Goal: Information Seeking & Learning: Learn about a topic

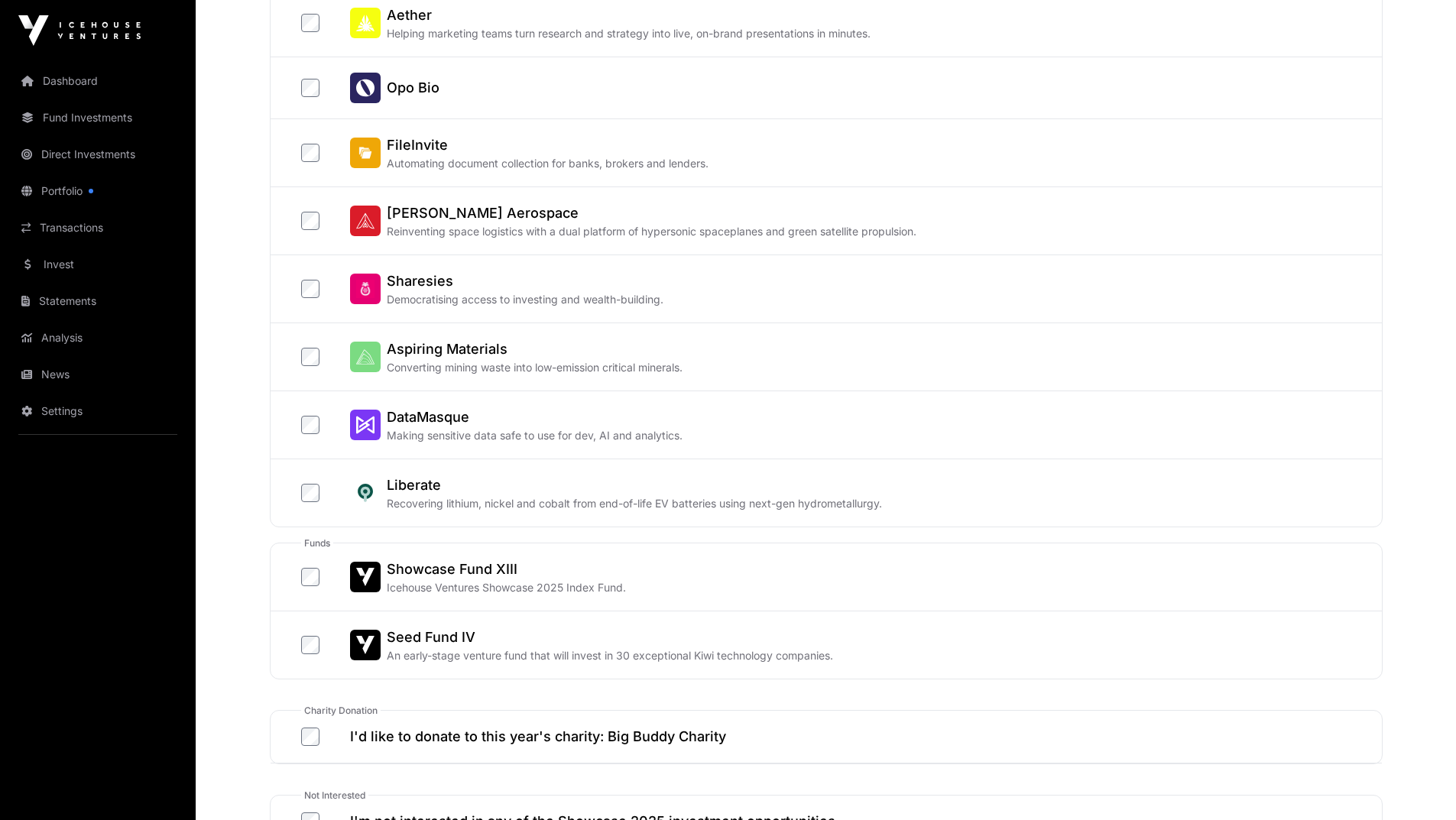
scroll to position [382, 0]
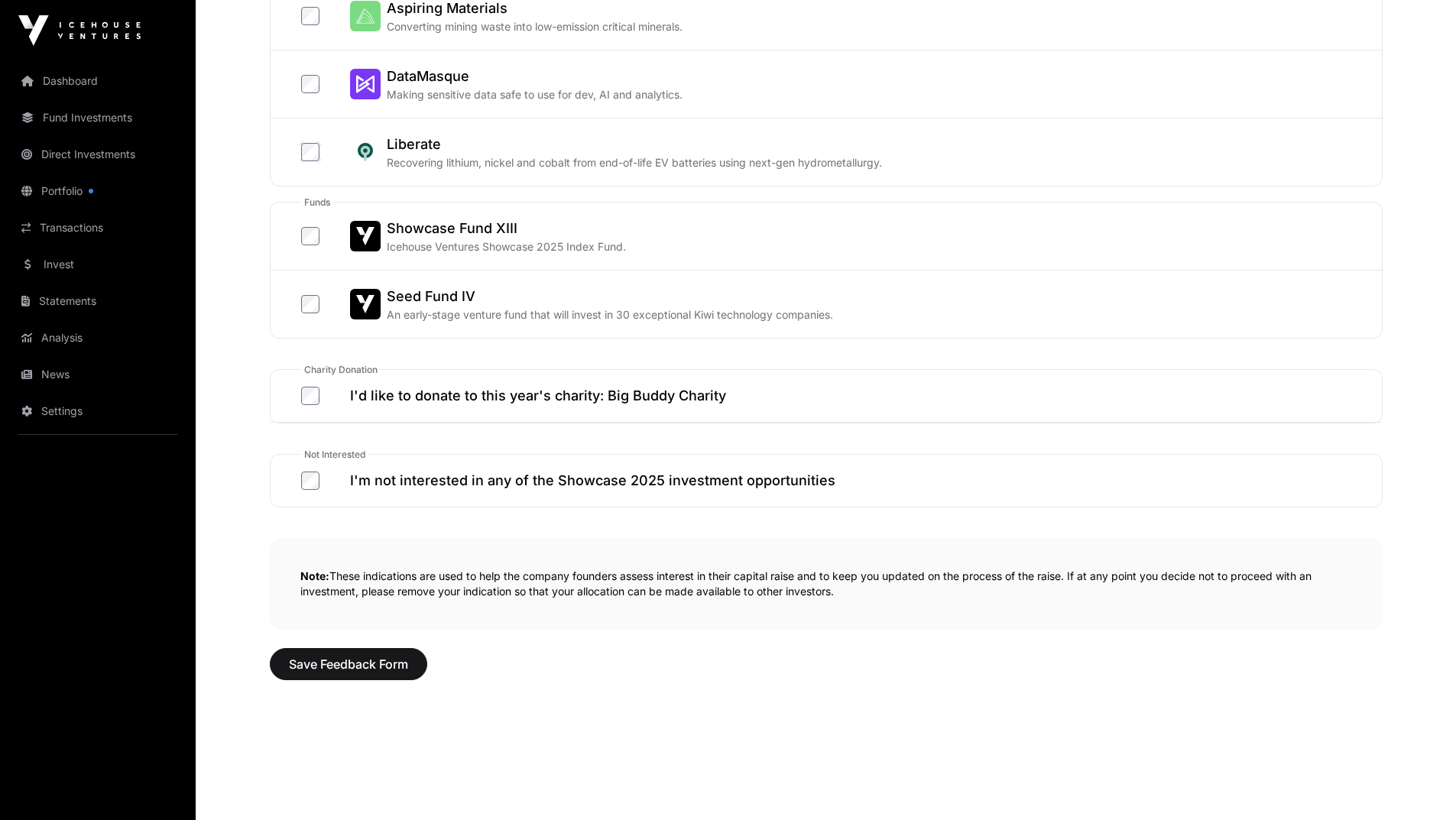
scroll to position [688, 0]
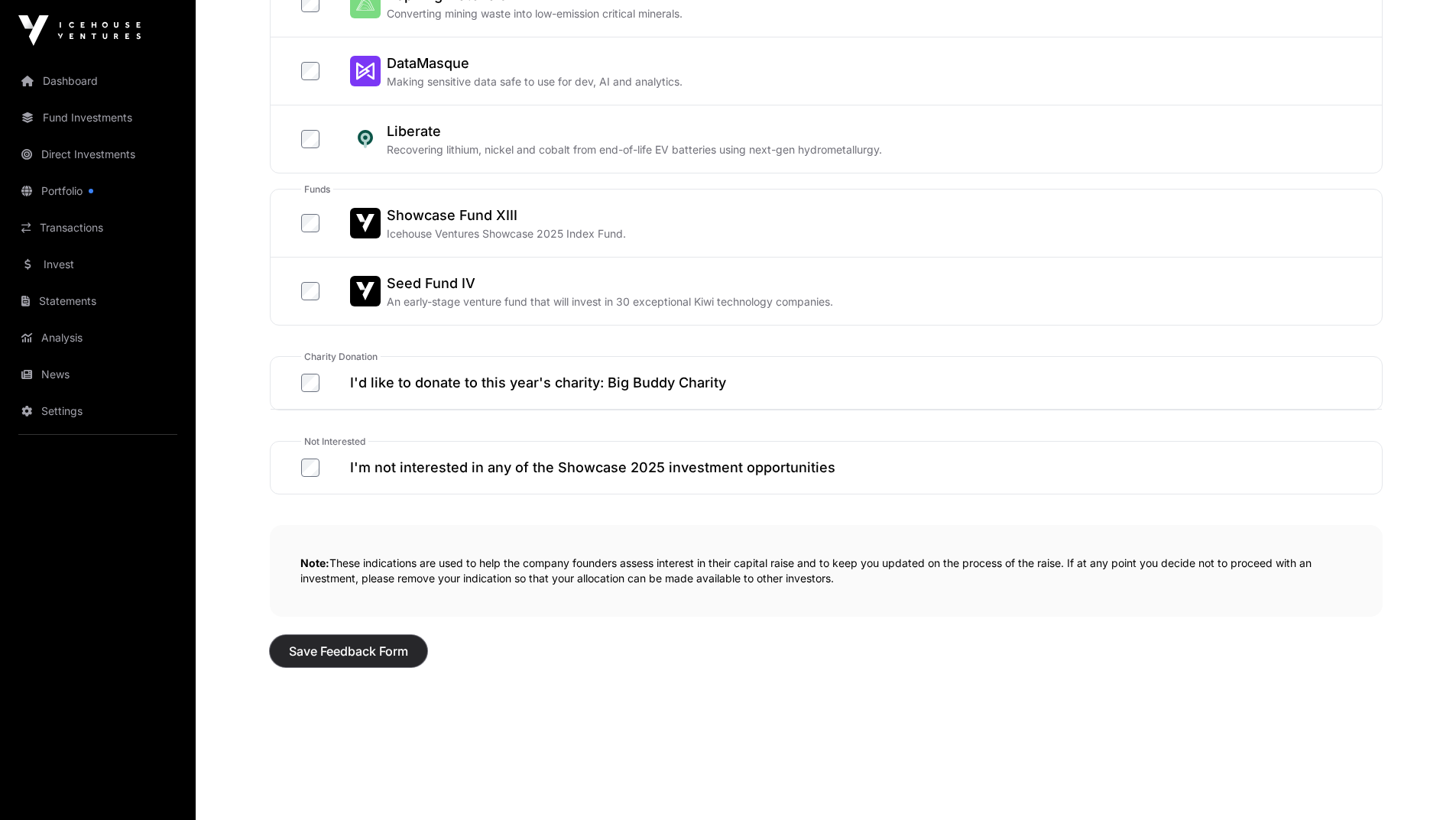
click at [397, 652] on span "Save Feedback Form" at bounding box center [348, 651] width 119 height 18
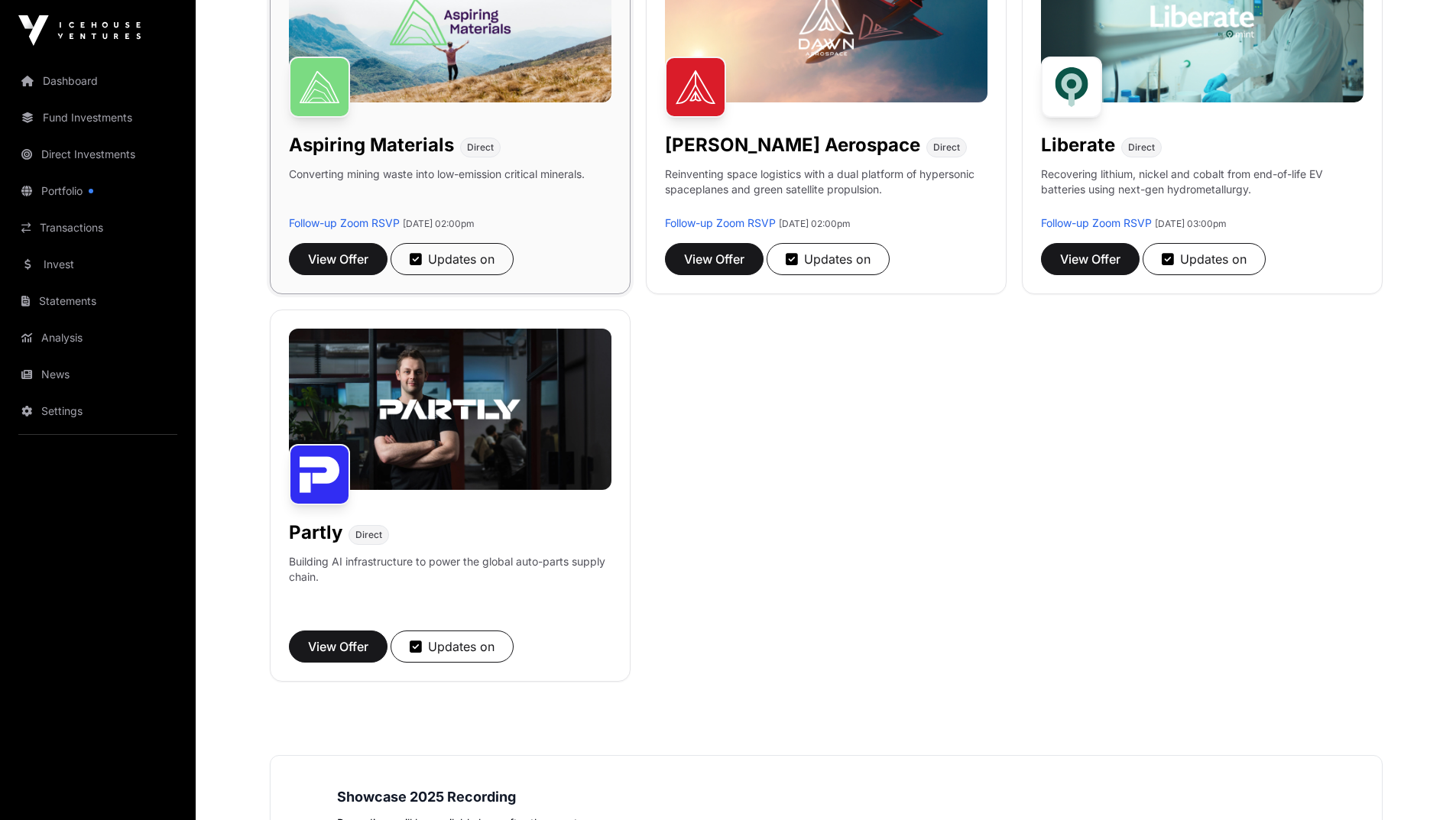
scroll to position [459, 0]
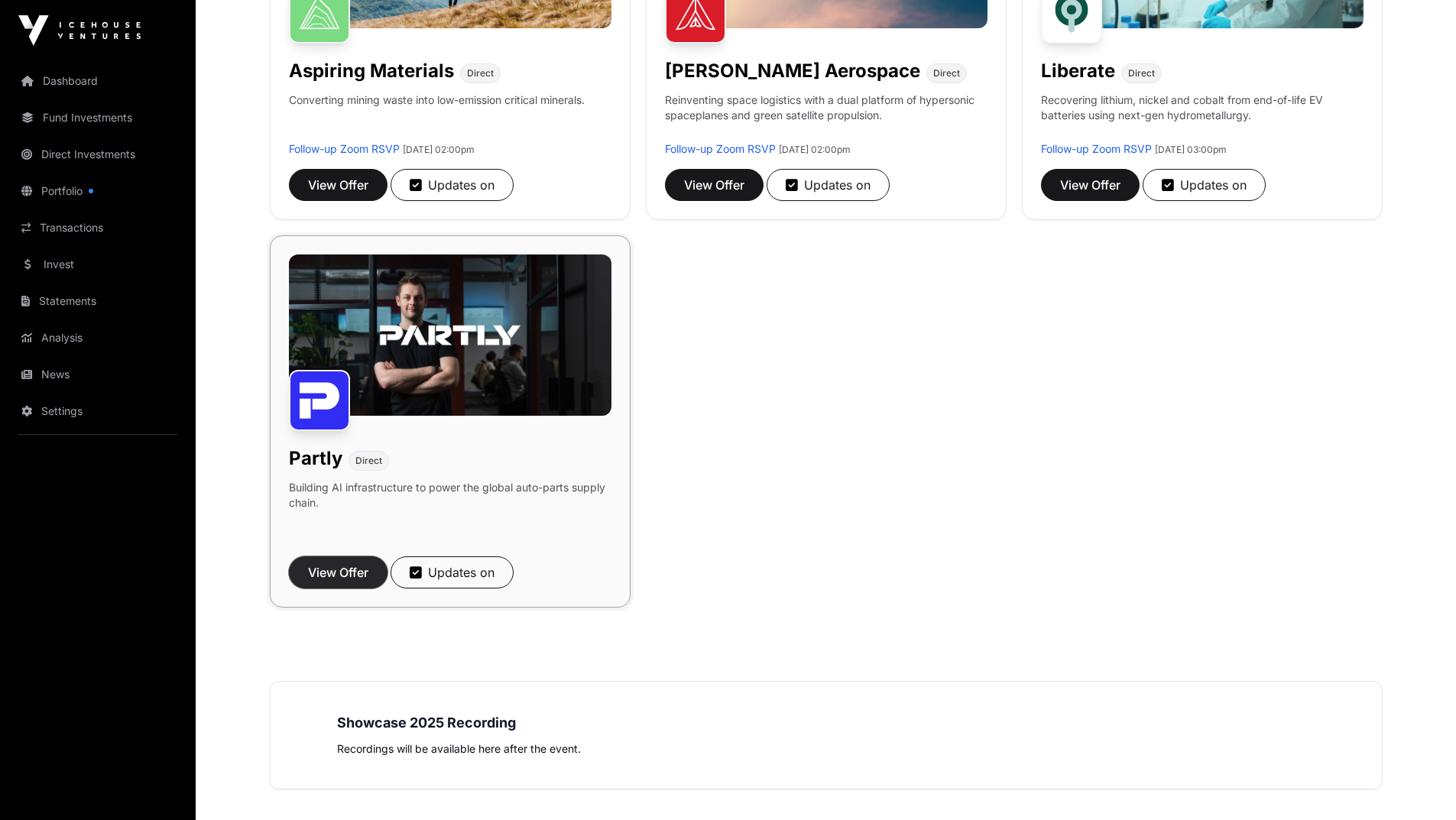
click at [343, 574] on span "View Offer" at bounding box center [338, 572] width 60 height 18
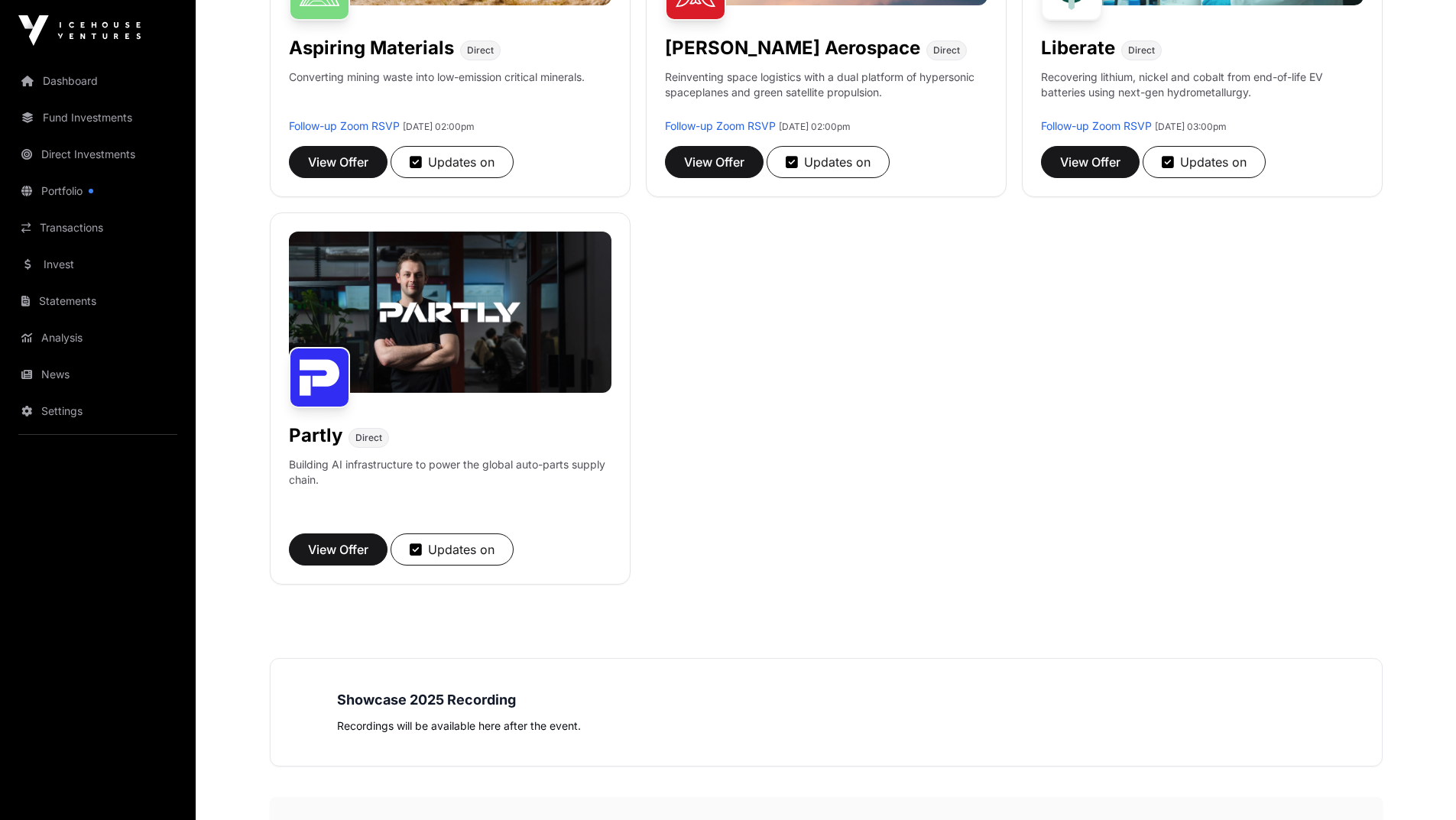
scroll to position [284, 0]
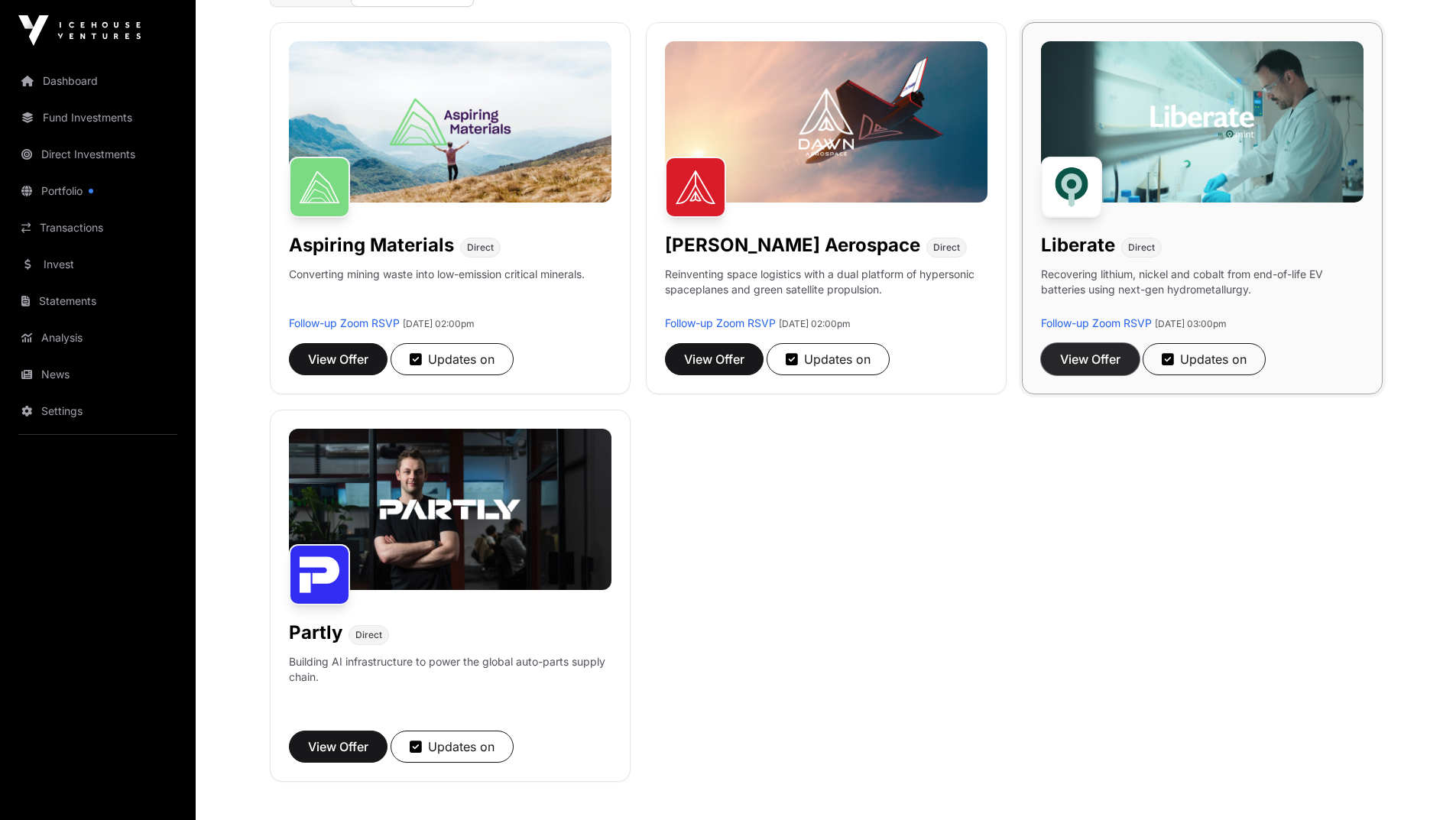
click at [1097, 366] on span "View Offer" at bounding box center [1090, 359] width 60 height 18
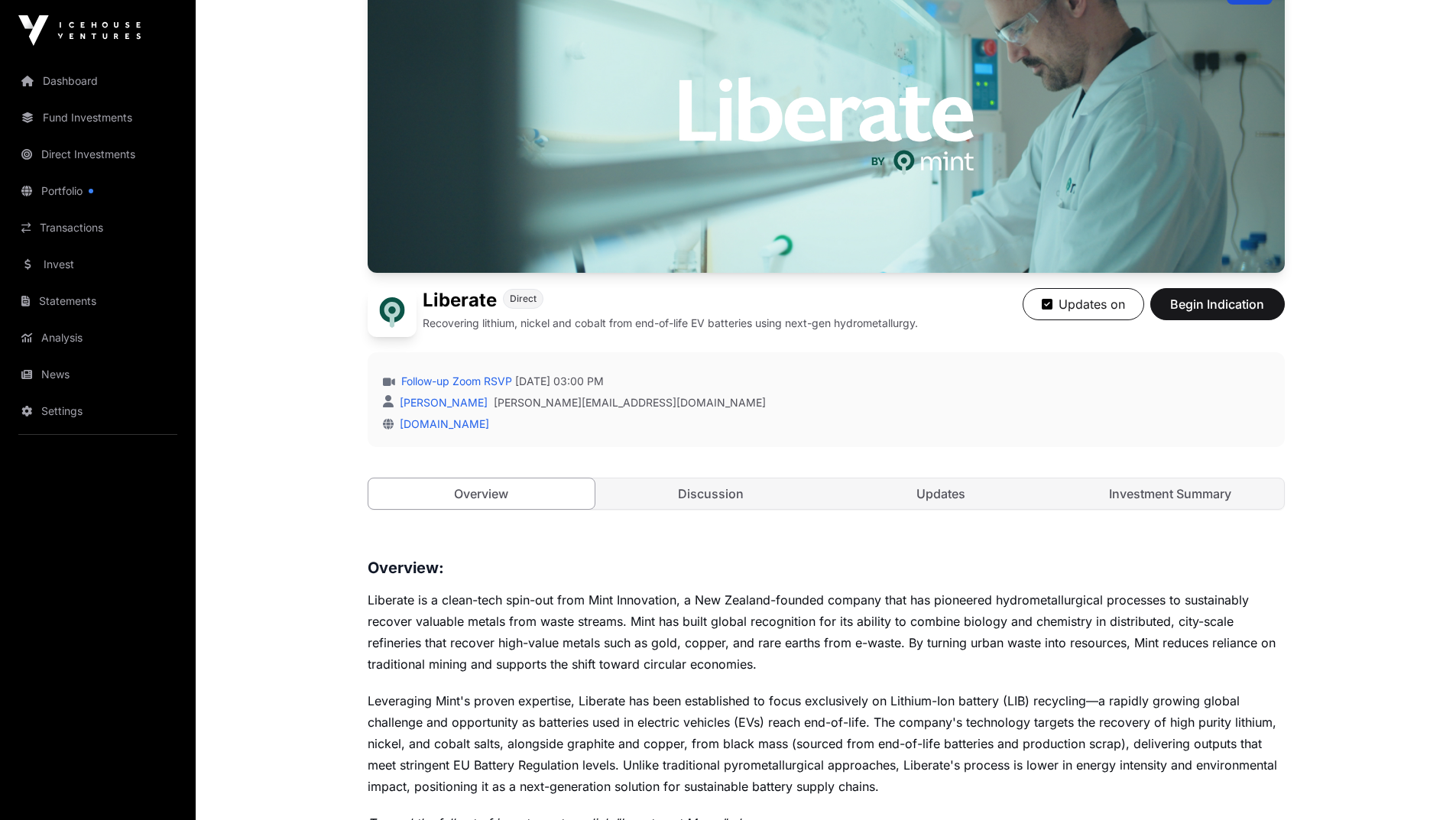
scroll to position [153, 0]
click at [1146, 499] on link "Investment Summary" at bounding box center [1170, 494] width 227 height 30
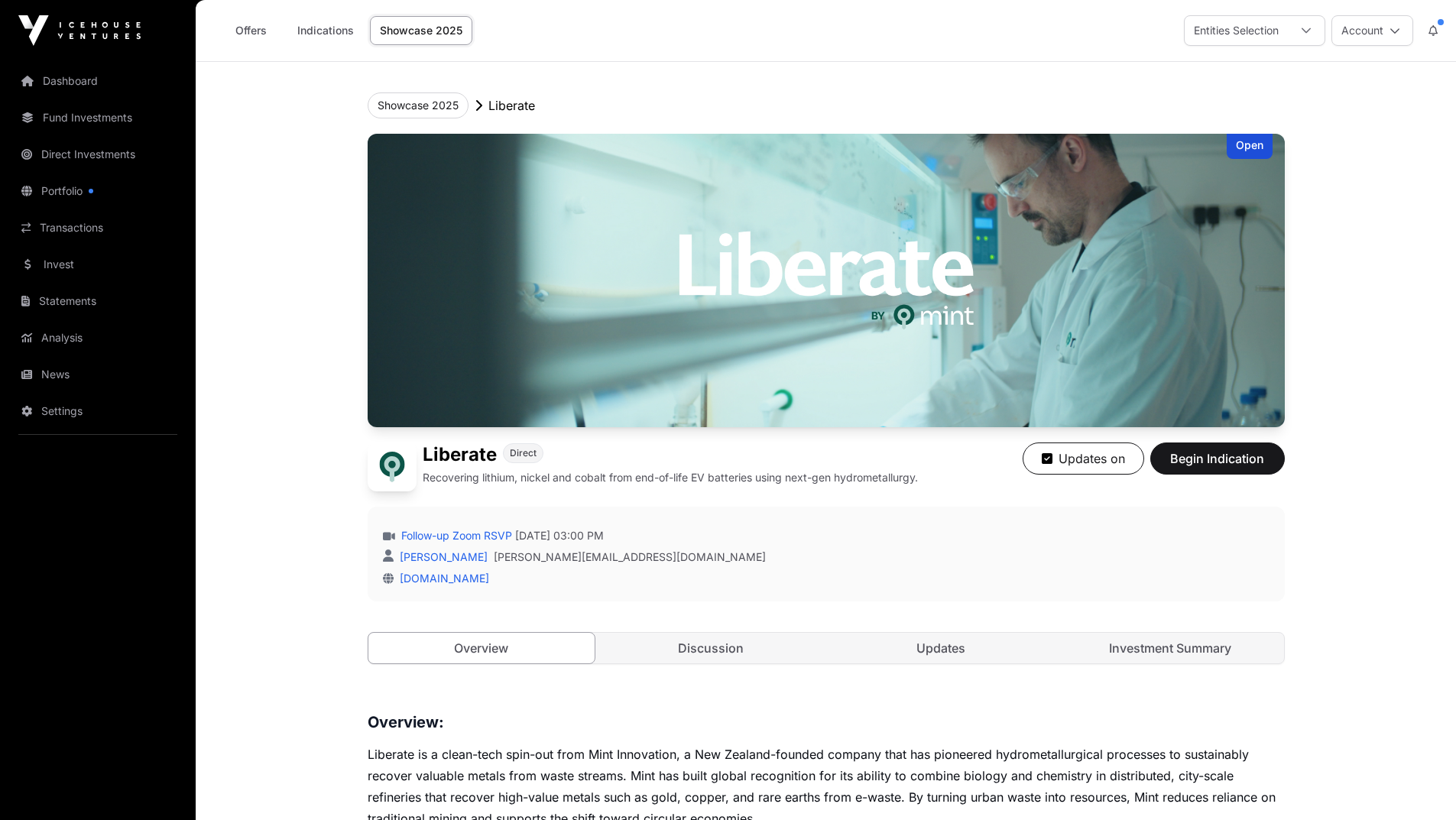
scroll to position [153, 0]
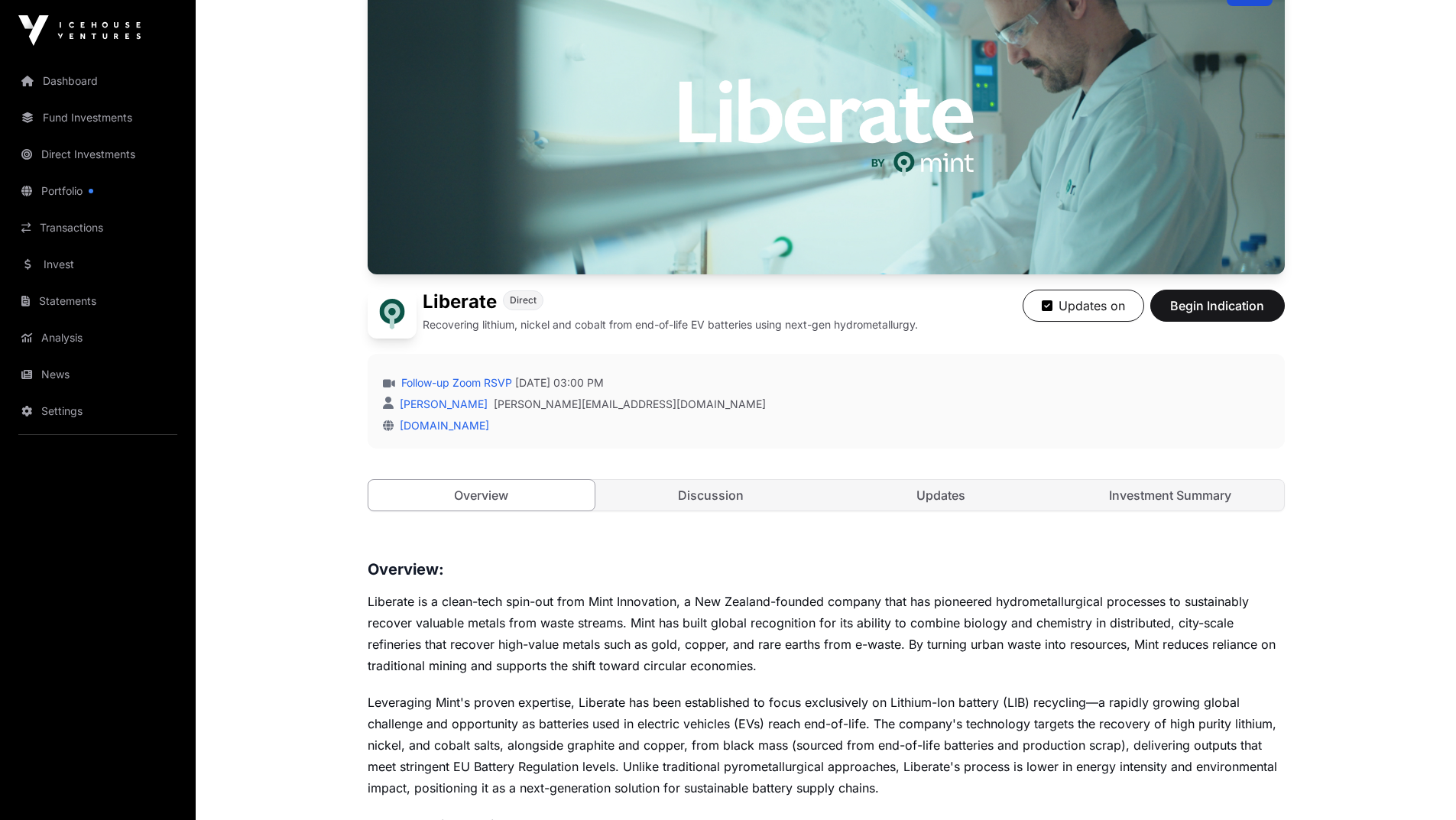
scroll to position [284, 0]
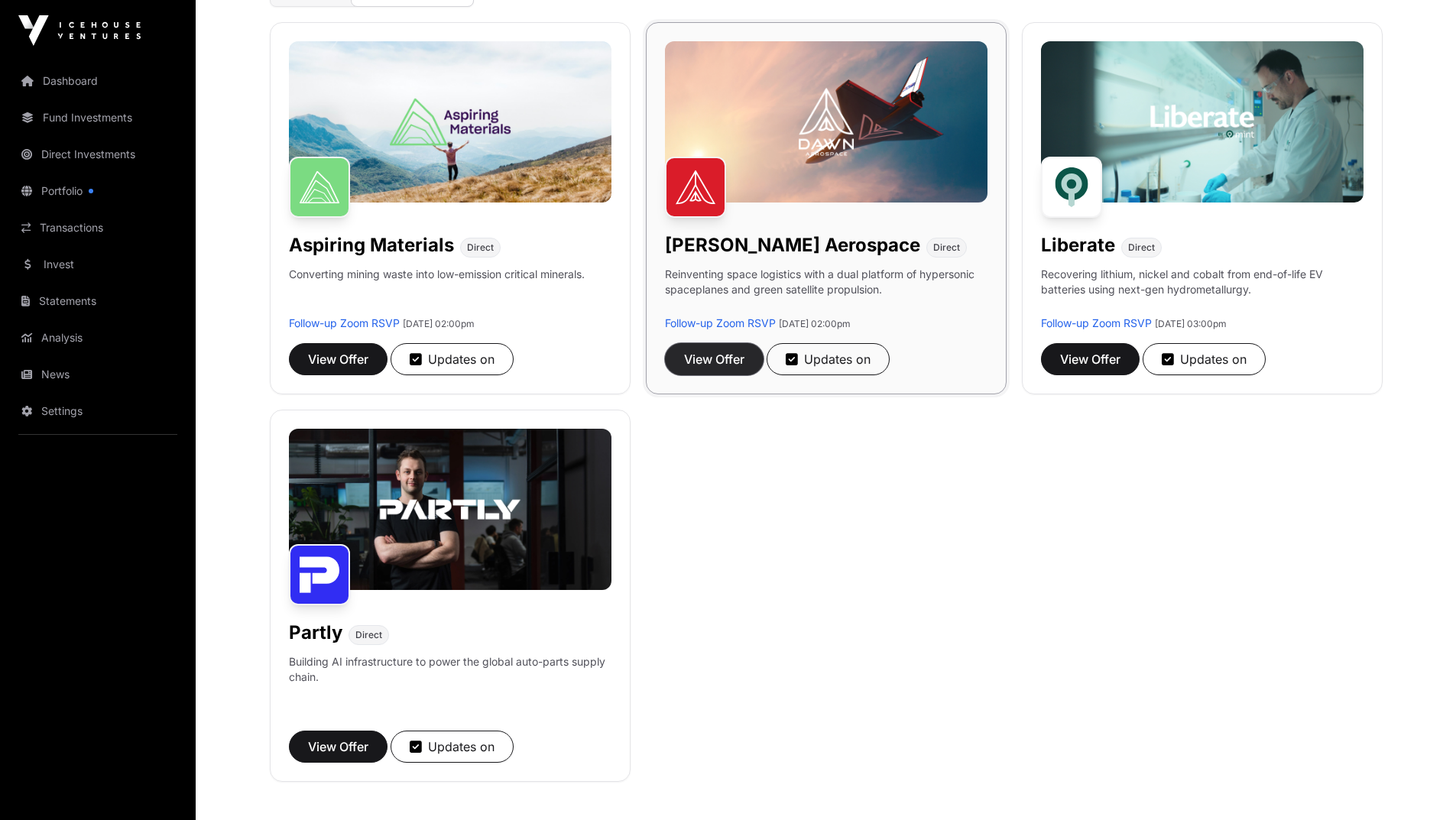
click at [701, 368] on button "View Offer" at bounding box center [714, 359] width 99 height 32
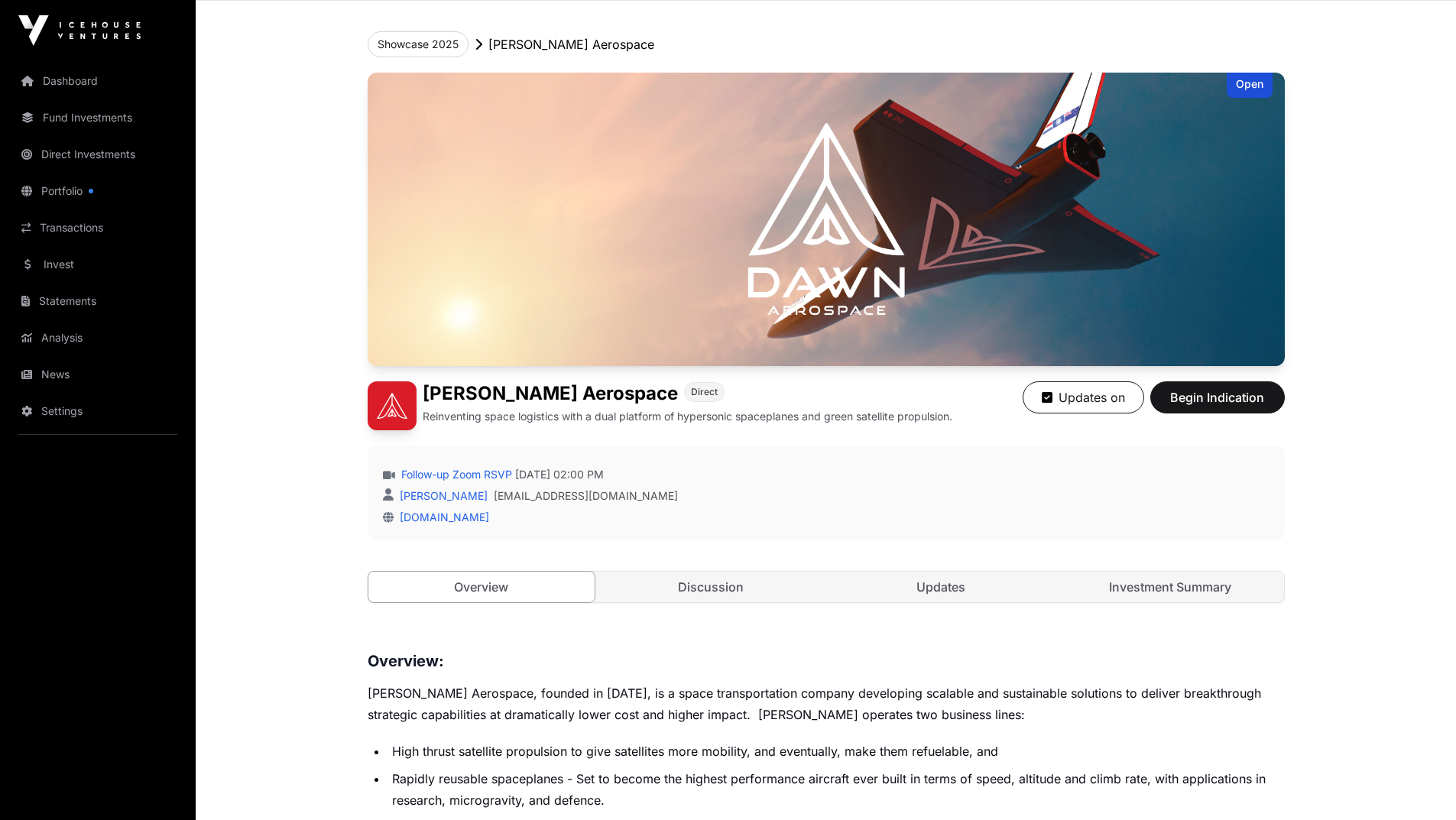
scroll to position [459, 0]
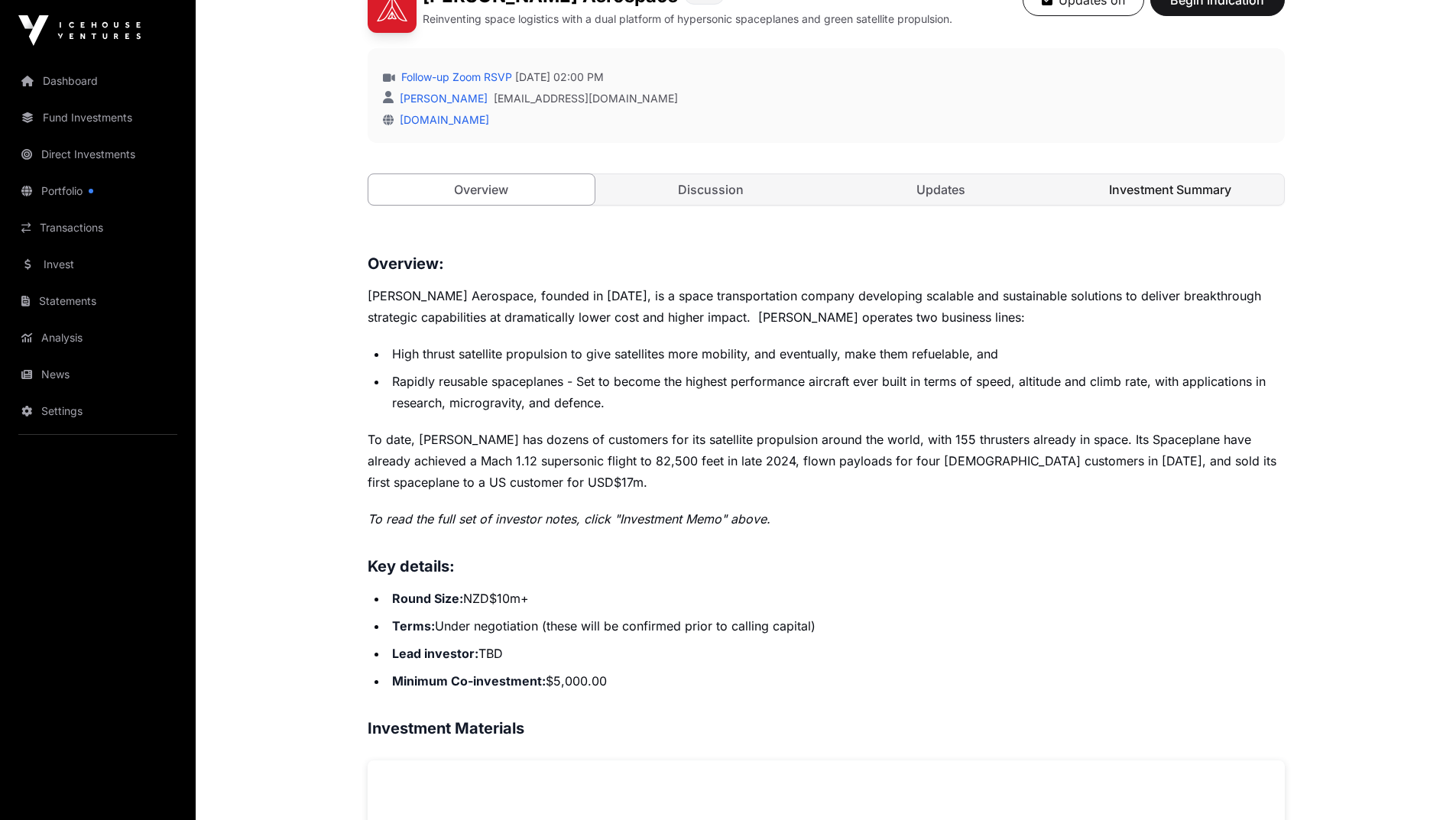
click at [1139, 192] on link "Investment Summary" at bounding box center [1170, 189] width 227 height 30
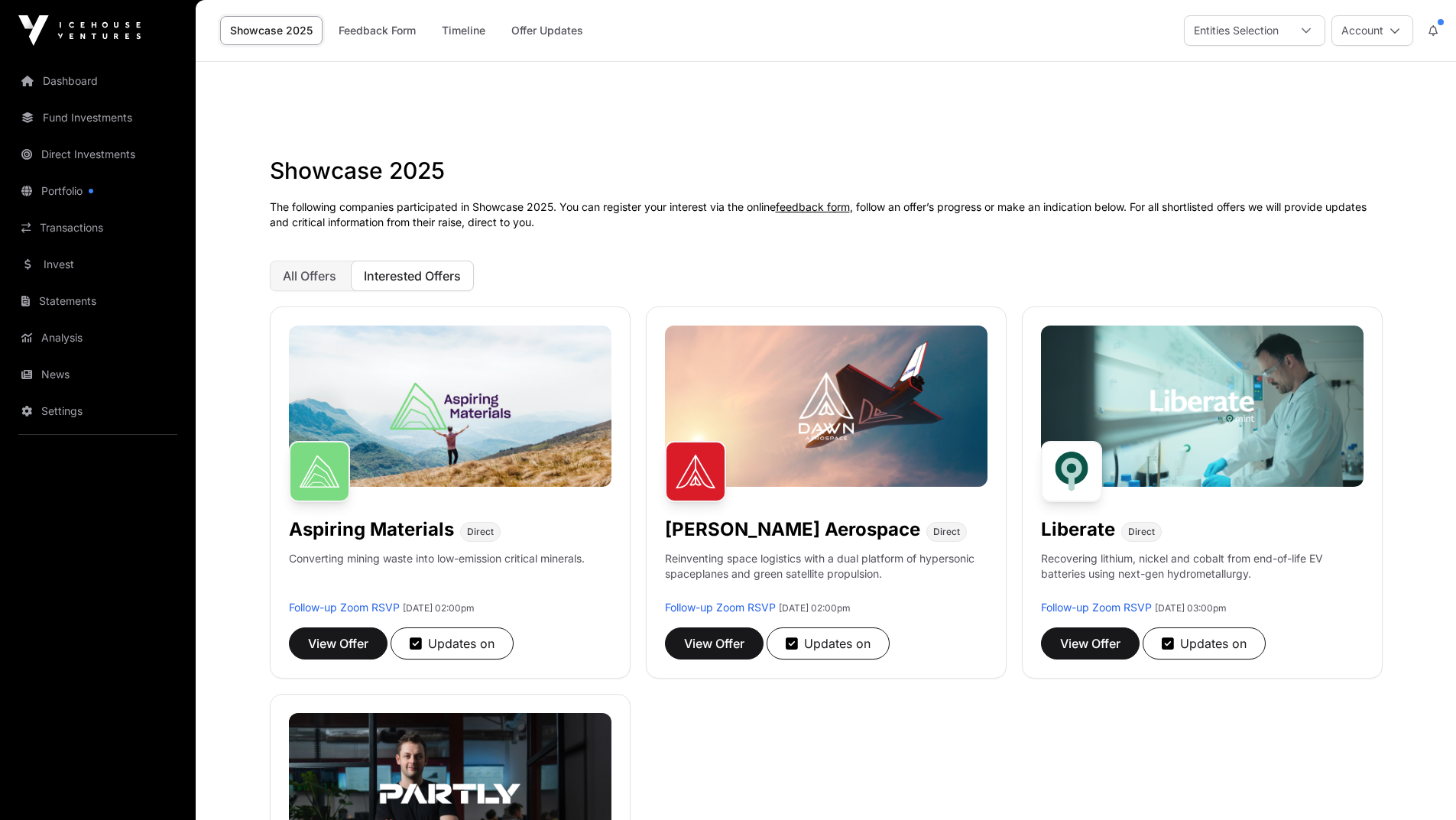
scroll to position [284, 0]
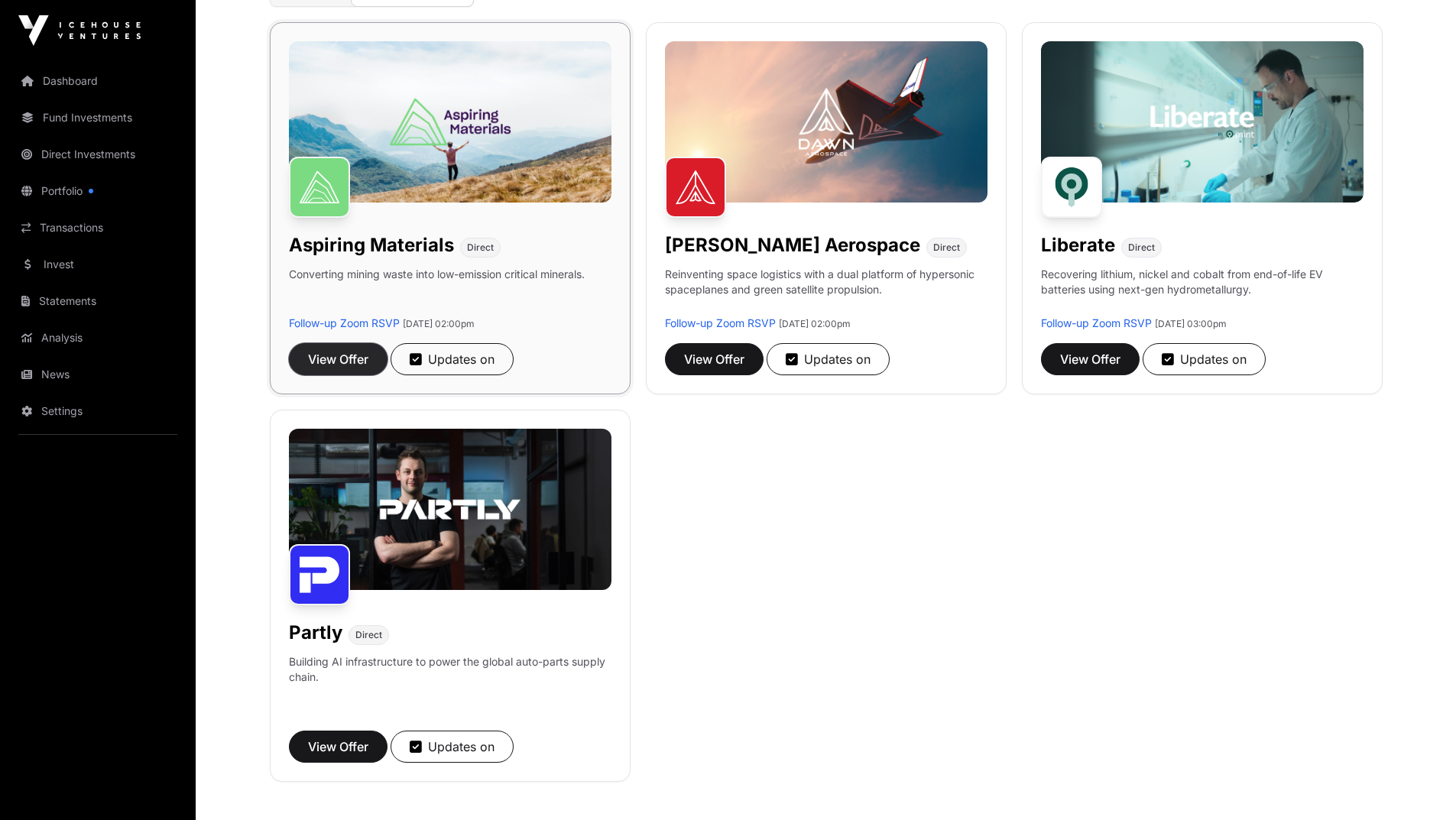
click at [318, 359] on span "View Offer" at bounding box center [338, 359] width 60 height 18
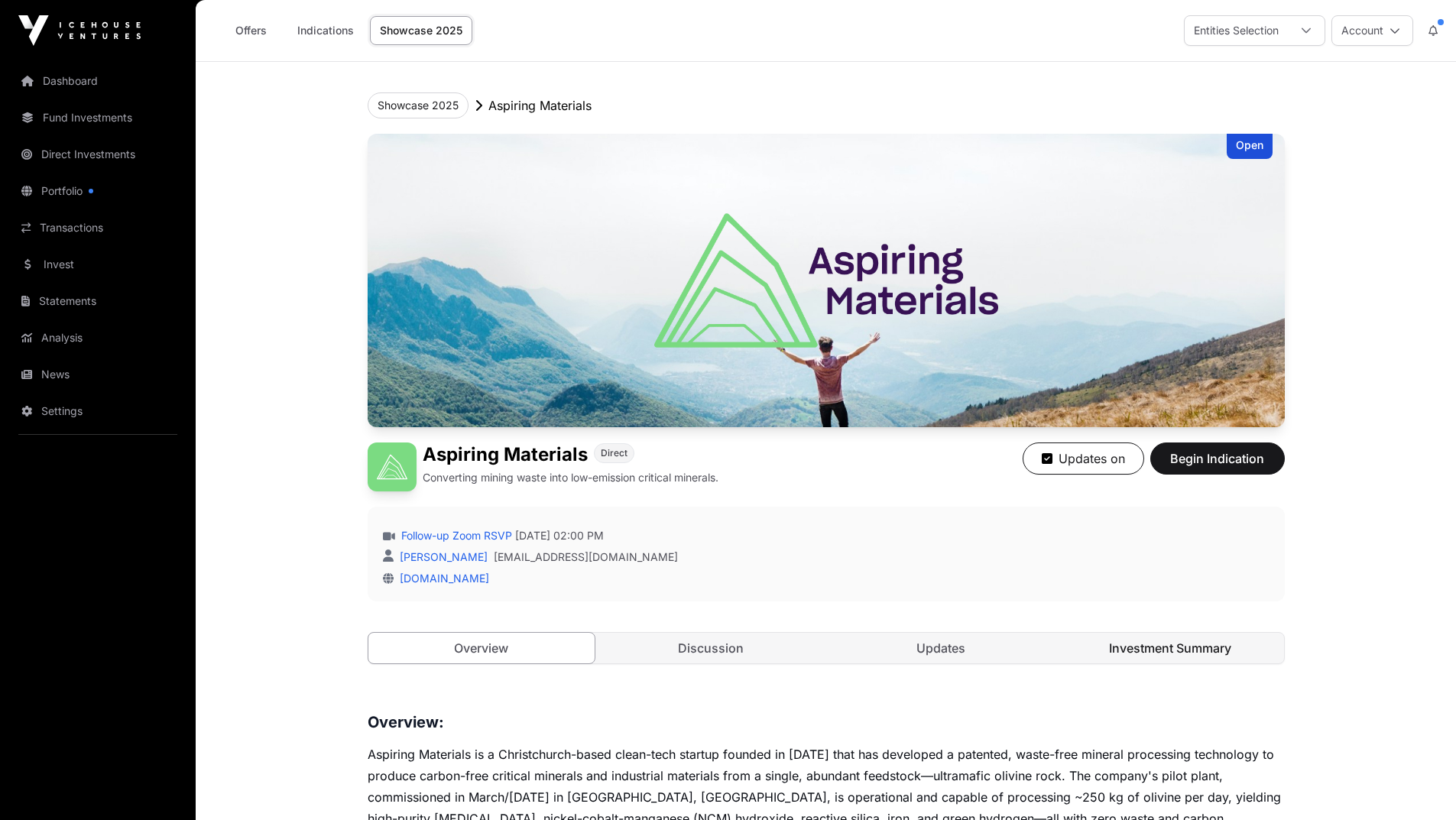
click at [1199, 650] on link "Investment Summary" at bounding box center [1170, 647] width 227 height 30
